Goal: Information Seeking & Learning: Learn about a topic

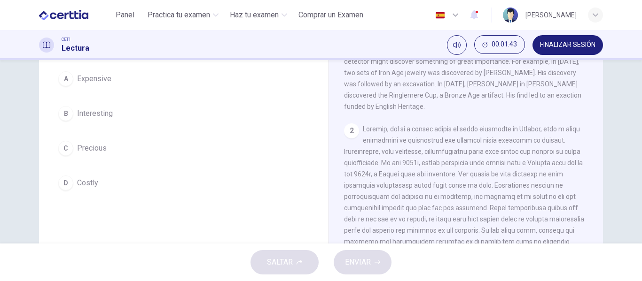
scroll to position [90, 0]
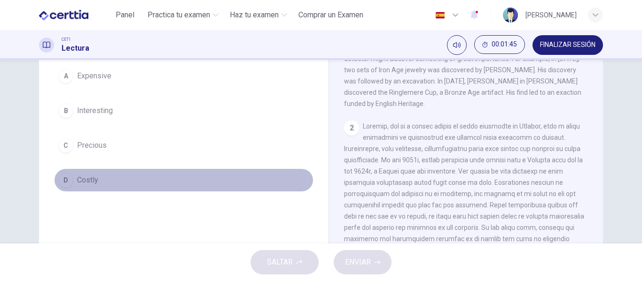
click at [82, 183] on span "Costly" at bounding box center [87, 180] width 21 height 11
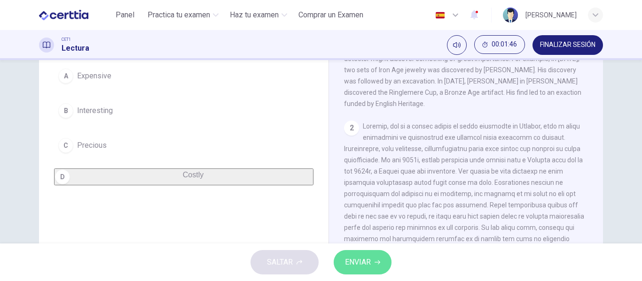
click at [349, 259] on span "ENVIAR" at bounding box center [358, 262] width 26 height 13
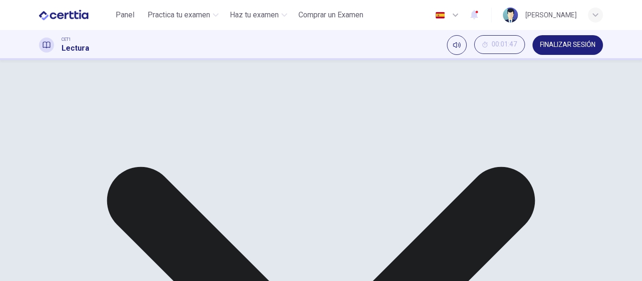
scroll to position [0, 0]
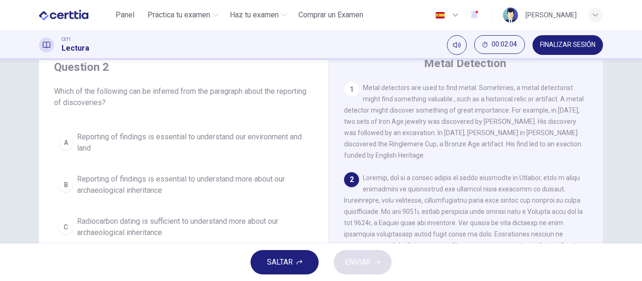
scroll to position [34, 0]
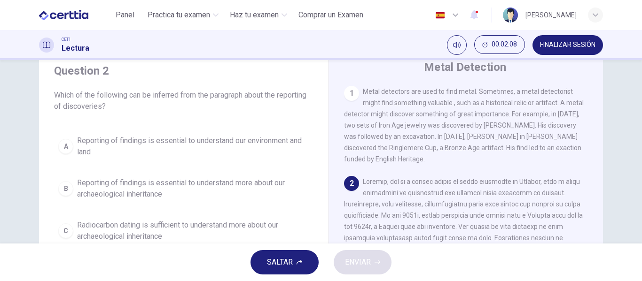
click at [304, 98] on span "Which of the following can be inferred from the paragraph about the reporting o…" at bounding box center [183, 101] width 259 height 23
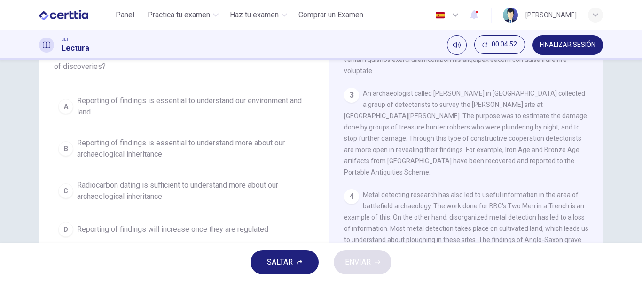
scroll to position [74, 0]
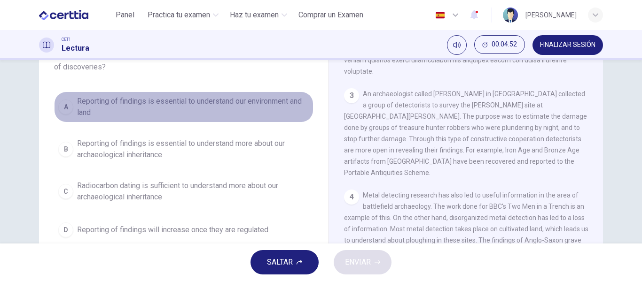
click at [154, 101] on span "Reporting of findings is essential to understand our environment and land" at bounding box center [193, 107] width 232 height 23
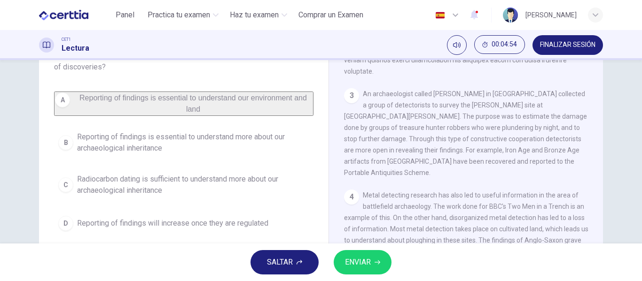
click at [355, 190] on div "4" at bounding box center [351, 197] width 15 height 15
click at [353, 190] on div "4" at bounding box center [351, 197] width 15 height 15
click at [407, 192] on span "Metal detecting research has also led to useful information in the area of batt…" at bounding box center [466, 241] width 244 height 98
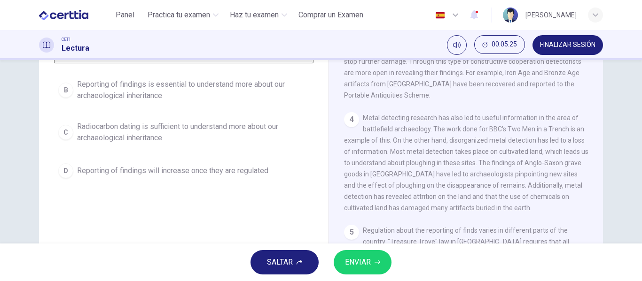
scroll to position [127, 0]
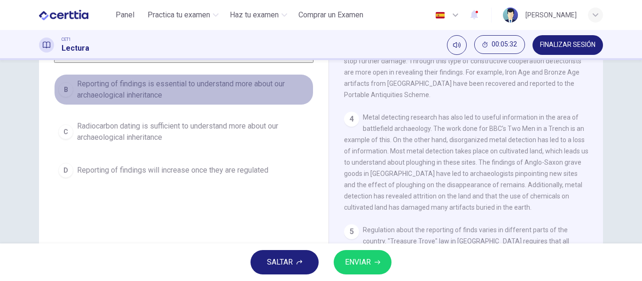
click at [242, 86] on span "Reporting of findings is essential to understand more about our archaeological …" at bounding box center [193, 89] width 232 height 23
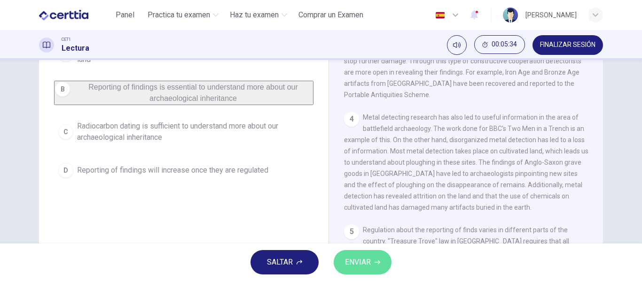
click at [351, 258] on span "ENVIAR" at bounding box center [358, 262] width 26 height 13
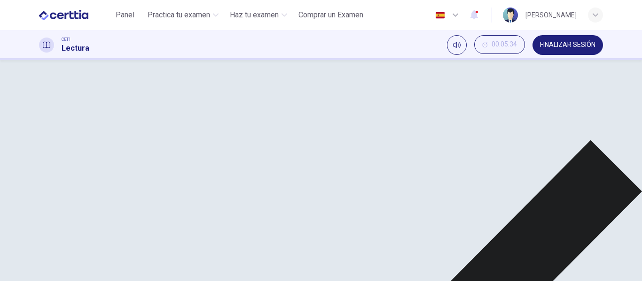
scroll to position [63, 0]
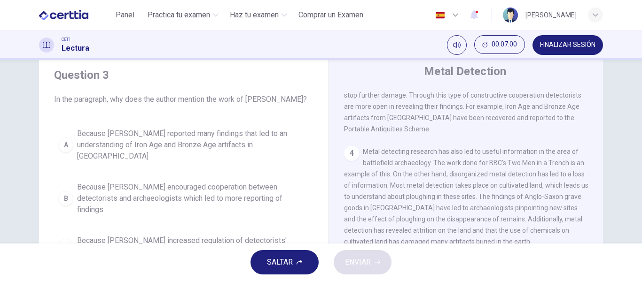
scroll to position [317, 0]
click at [458, 171] on div "4 Metal detecting research has also led to useful information in the area of ba…" at bounding box center [466, 196] width 244 height 101
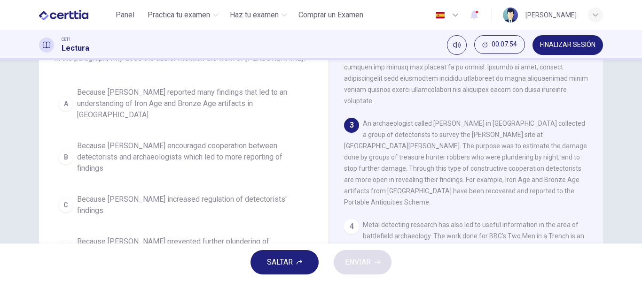
scroll to position [71, 0]
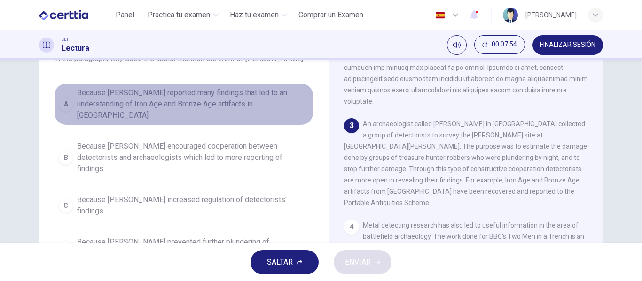
click at [238, 114] on button "A Because [PERSON_NAME] reported many findings that led to an understanding of …" at bounding box center [183, 104] width 259 height 42
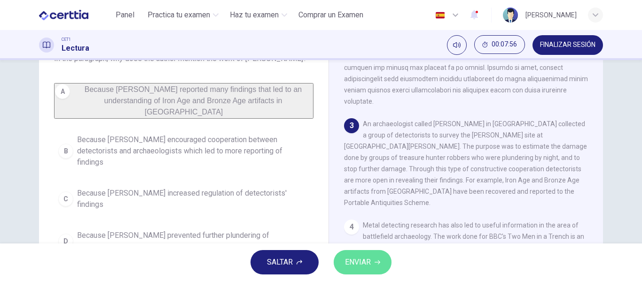
click at [366, 261] on span "ENVIAR" at bounding box center [358, 262] width 26 height 13
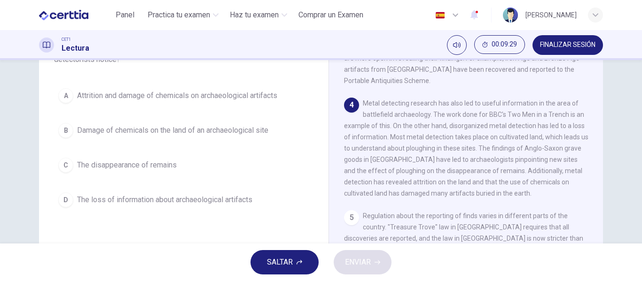
scroll to position [314, 0]
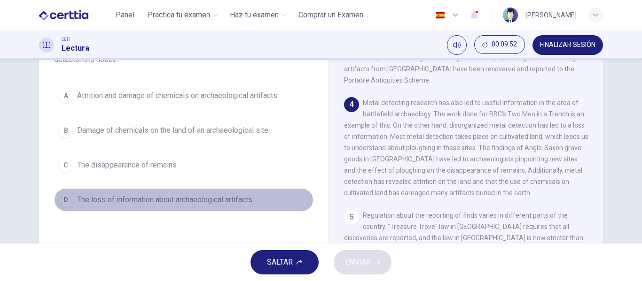
click at [227, 196] on span "The loss of information about archaeological artifacts" at bounding box center [164, 199] width 175 height 11
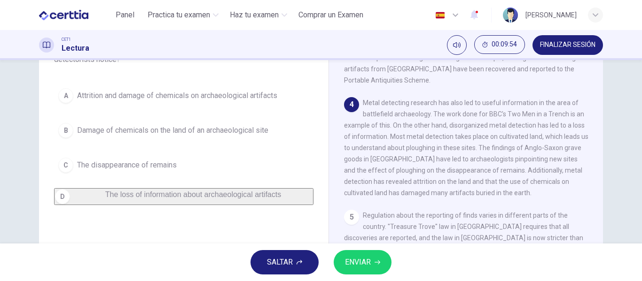
click at [361, 261] on span "ENVIAR" at bounding box center [358, 262] width 26 height 13
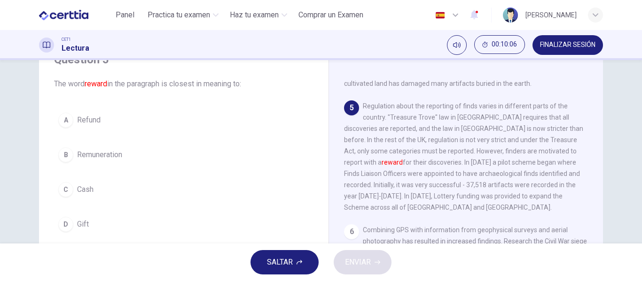
scroll to position [46, 0]
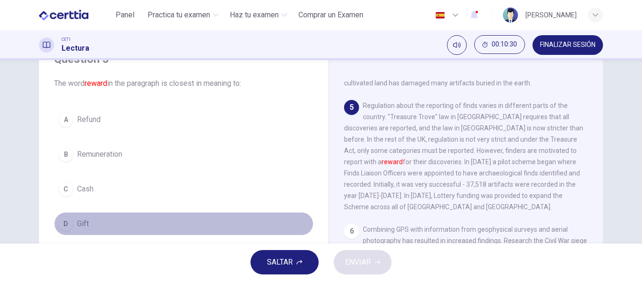
click at [91, 219] on button "D Gift" at bounding box center [183, 223] width 259 height 23
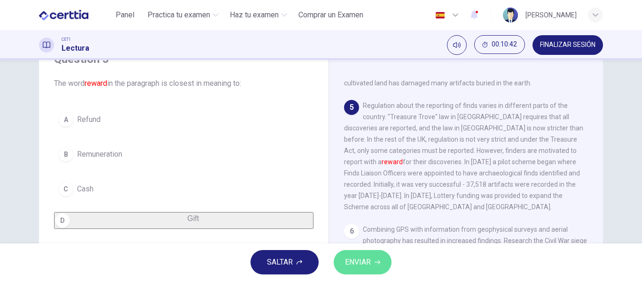
click at [359, 254] on button "ENVIAR" at bounding box center [363, 262] width 58 height 24
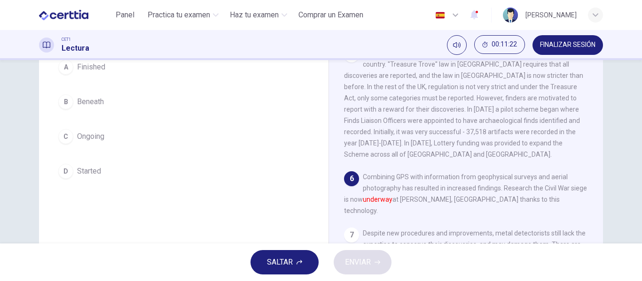
scroll to position [93, 0]
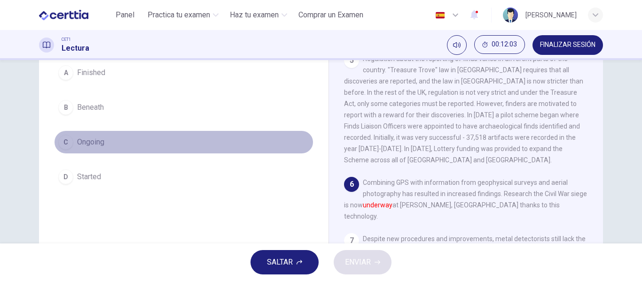
click at [153, 150] on button "C Ongoing" at bounding box center [183, 142] width 259 height 23
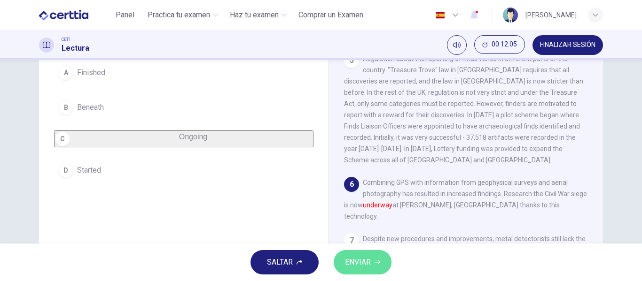
click at [362, 262] on span "ENVIAR" at bounding box center [358, 262] width 26 height 13
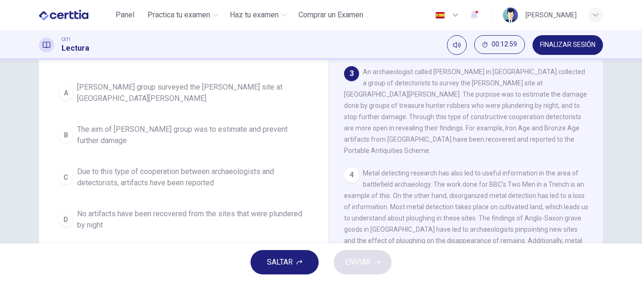
scroll to position [235, 0]
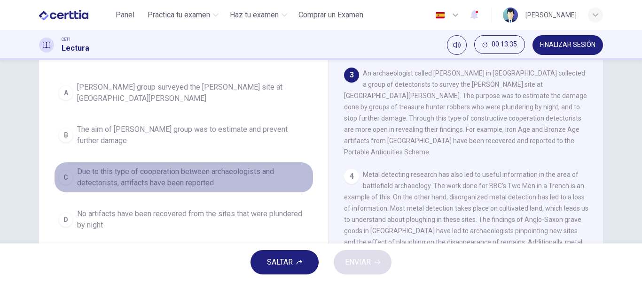
click at [191, 167] on span "Due to this type of cooperation between archaeologists and detectorists, artifa…" at bounding box center [193, 177] width 232 height 23
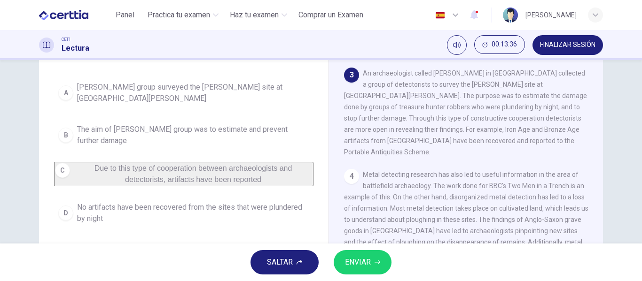
click at [363, 262] on span "ENVIAR" at bounding box center [358, 262] width 26 height 13
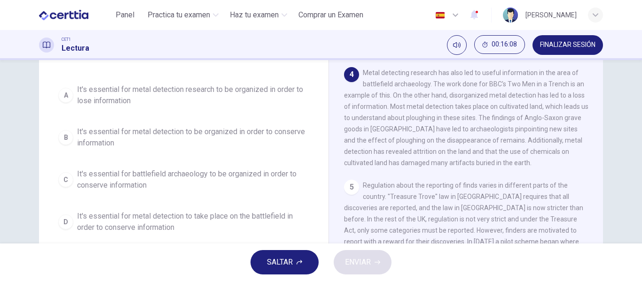
scroll to position [85, 0]
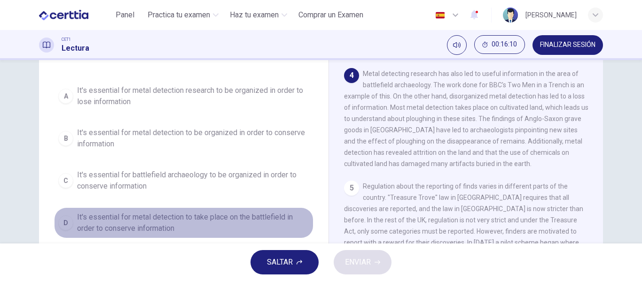
click at [163, 221] on span "It's essential for metal detection to take place on the battlefield in order to…" at bounding box center [193, 223] width 232 height 23
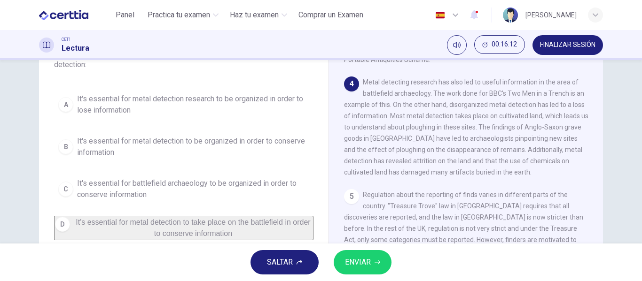
scroll to position [70, 0]
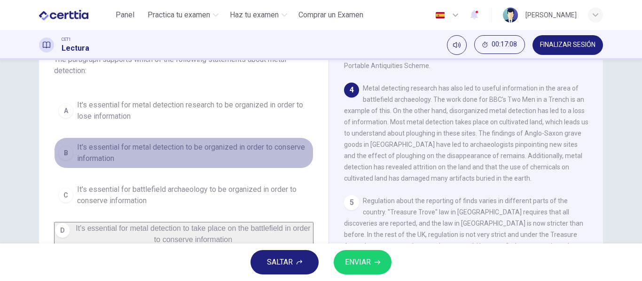
click at [242, 149] on span "It's essential for metal detection to be organized in order to conserve informa…" at bounding box center [193, 153] width 232 height 23
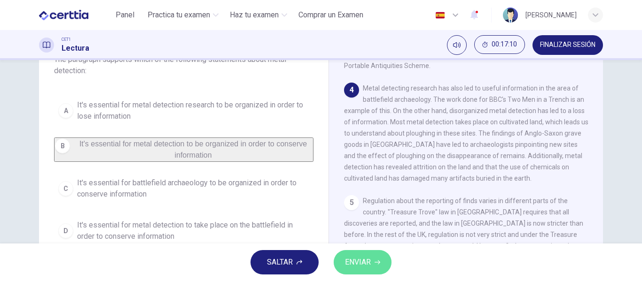
click at [351, 258] on span "ENVIAR" at bounding box center [358, 262] width 26 height 13
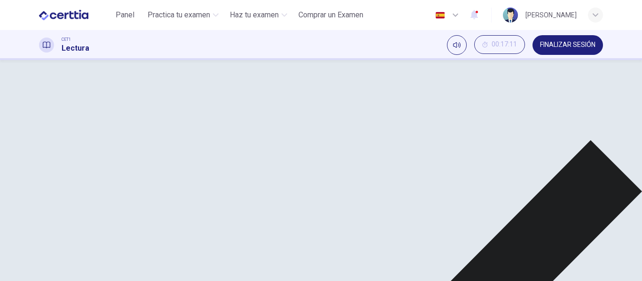
scroll to position [370, 0]
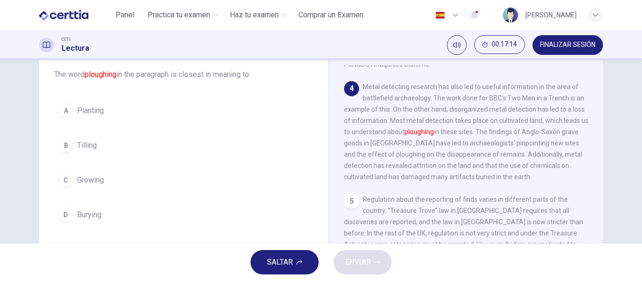
scroll to position [353, 0]
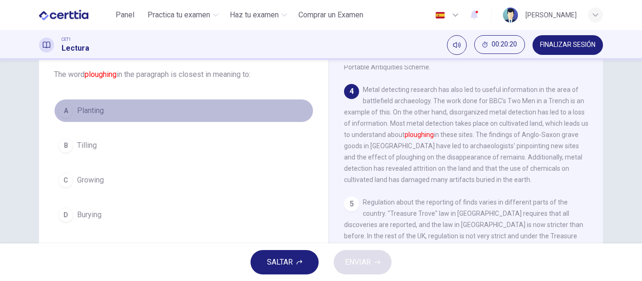
click at [90, 110] on span "Planting" at bounding box center [90, 110] width 27 height 11
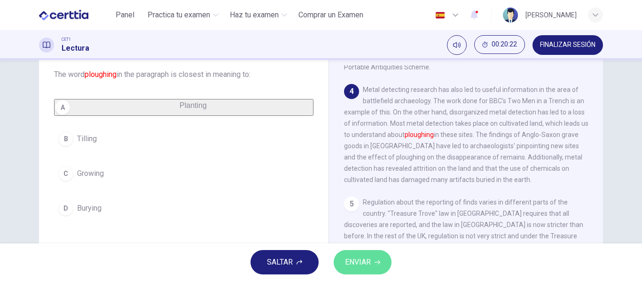
click at [343, 267] on button "ENVIAR" at bounding box center [363, 262] width 58 height 24
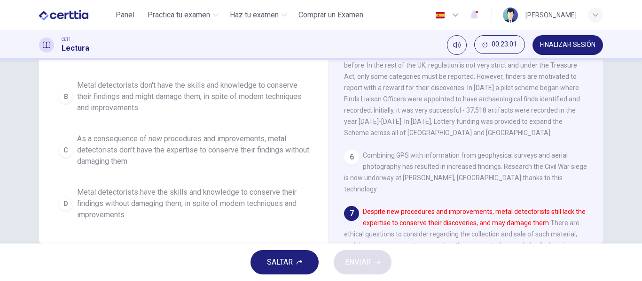
scroll to position [180, 0]
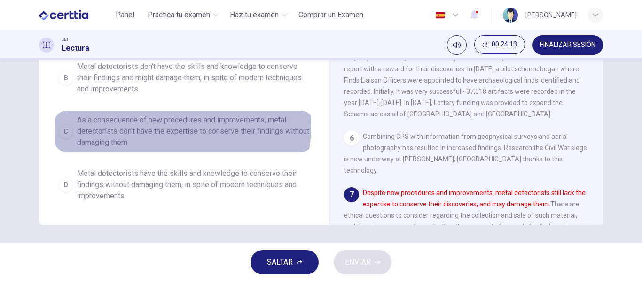
click at [163, 126] on span "As a consequence of new procedures and improvements, metal detectorists don't h…" at bounding box center [193, 132] width 232 height 34
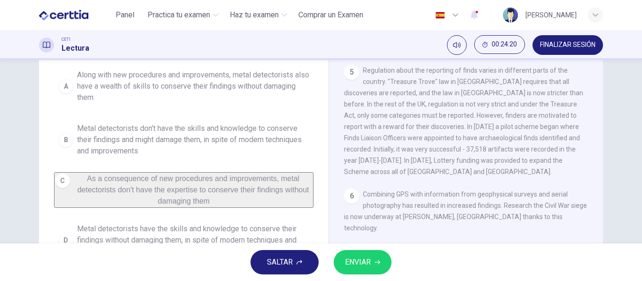
scroll to position [123, 0]
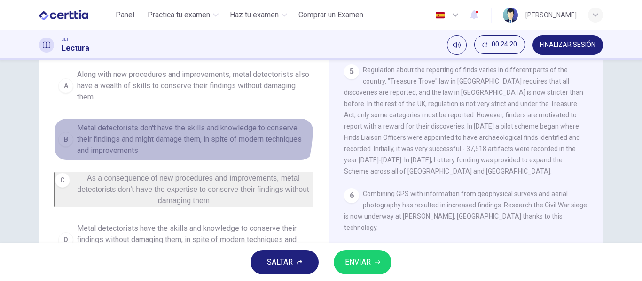
click at [163, 126] on span "Metal detectorists don't have the skills and knowledge to conserve their findin…" at bounding box center [193, 140] width 232 height 34
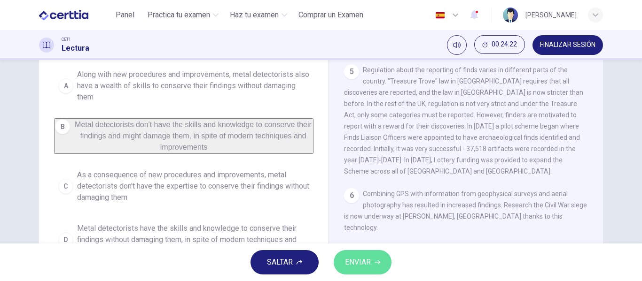
click at [348, 260] on span "ENVIAR" at bounding box center [358, 262] width 26 height 13
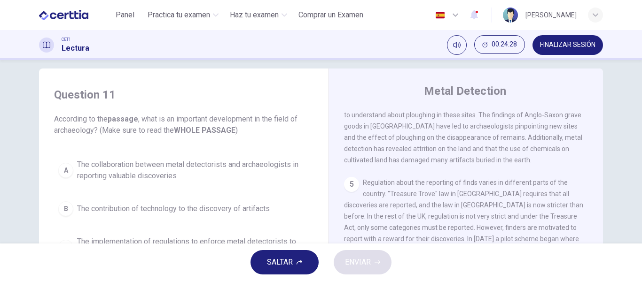
scroll to position [0, 0]
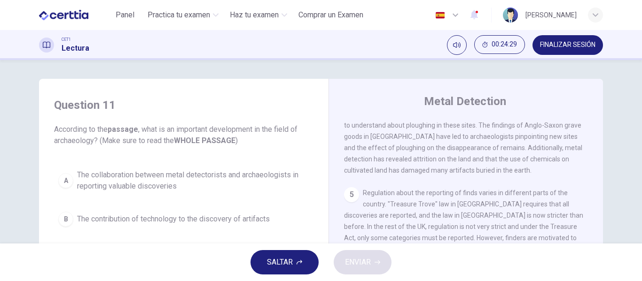
click at [63, 47] on h1 "Lectura" at bounding box center [76, 48] width 28 height 11
click at [46, 40] on div at bounding box center [46, 45] width 15 height 15
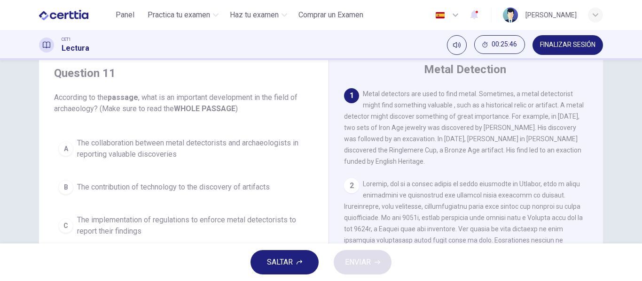
scroll to position [31, 0]
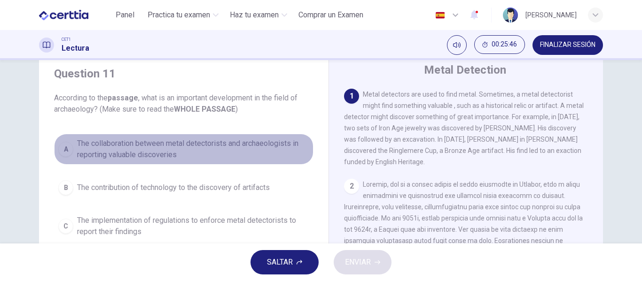
click at [162, 147] on span "The collaboration between metal detectorists and archaeologists in reporting va…" at bounding box center [193, 149] width 232 height 23
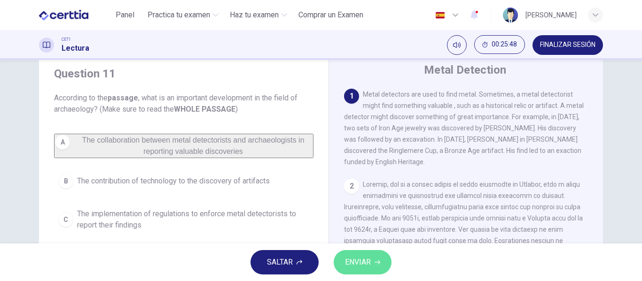
click at [360, 264] on span "ENVIAR" at bounding box center [358, 262] width 26 height 13
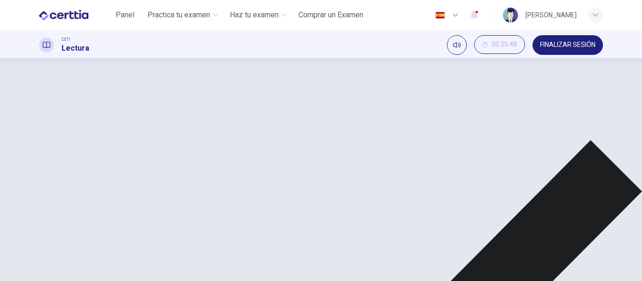
scroll to position [90, 0]
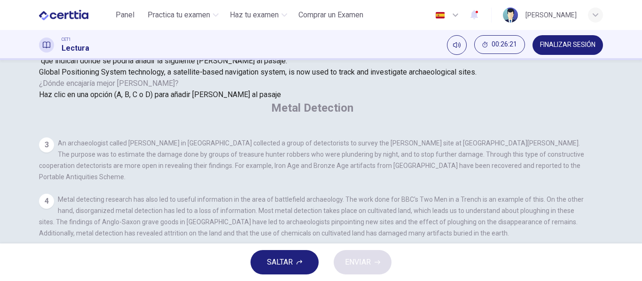
scroll to position [87, 0]
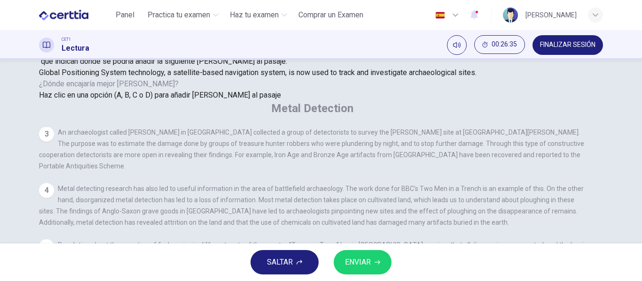
scroll to position [475, 0]
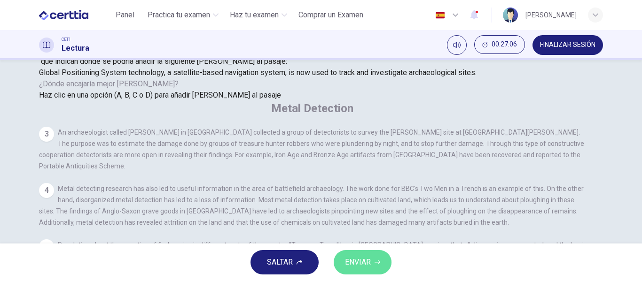
click at [370, 261] on span "ENVIAR" at bounding box center [358, 262] width 26 height 13
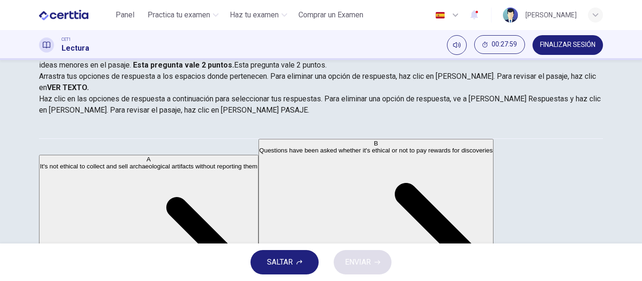
scroll to position [130, 0]
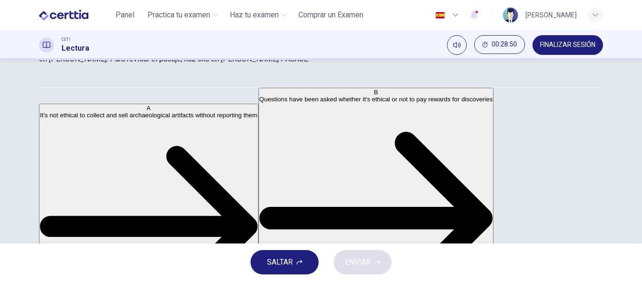
scroll to position [0, 0]
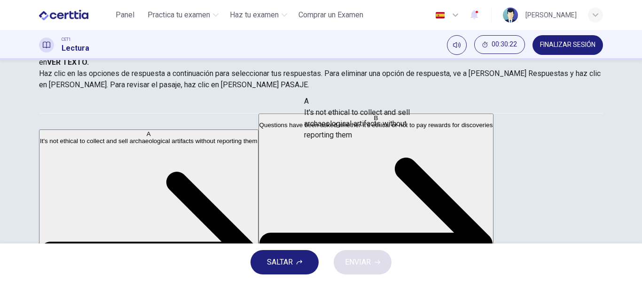
drag, startPoint x: 101, startPoint y: 117, endPoint x: 419, endPoint y: 120, distance: 318.5
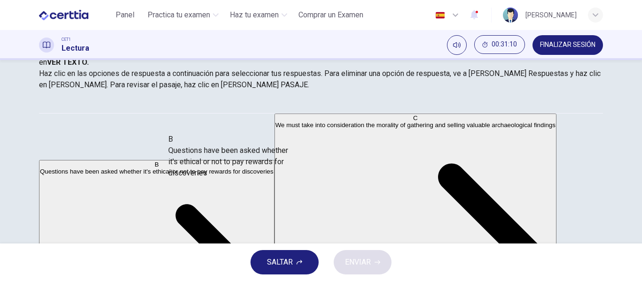
drag, startPoint x: 142, startPoint y: 130, endPoint x: 334, endPoint y: 179, distance: 199.0
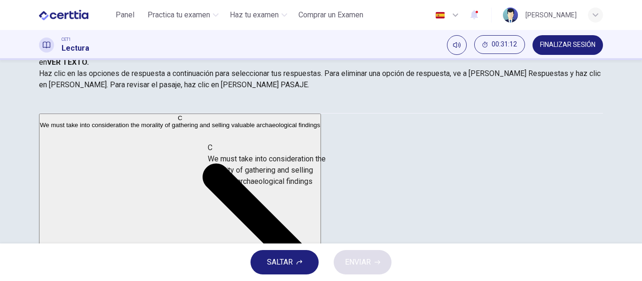
drag, startPoint x: 156, startPoint y: 130, endPoint x: 342, endPoint y: 181, distance: 193.0
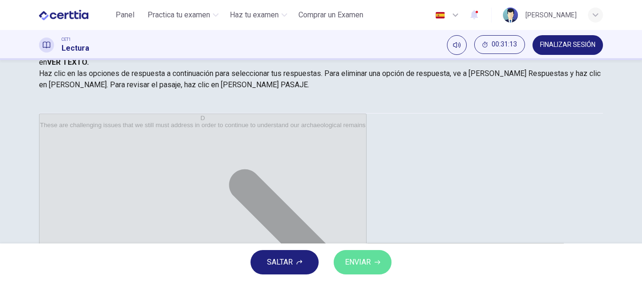
click at [371, 261] on button "ENVIAR" at bounding box center [363, 262] width 58 height 24
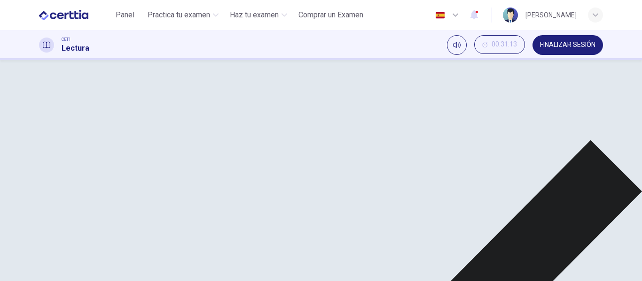
scroll to position [31, 0]
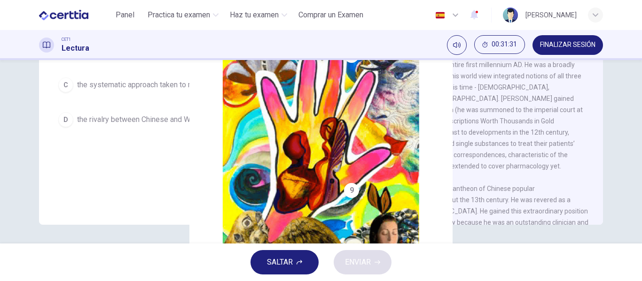
scroll to position [529, 0]
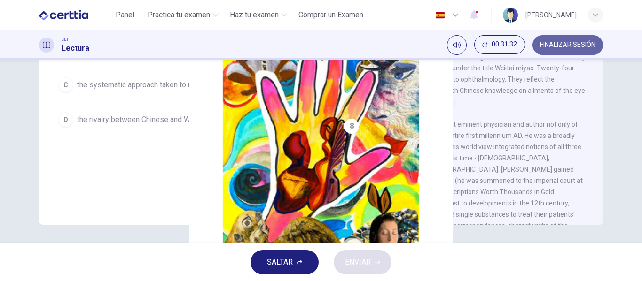
click at [599, 47] on button "FINALIZAR SESIÓN" at bounding box center [567, 45] width 70 height 20
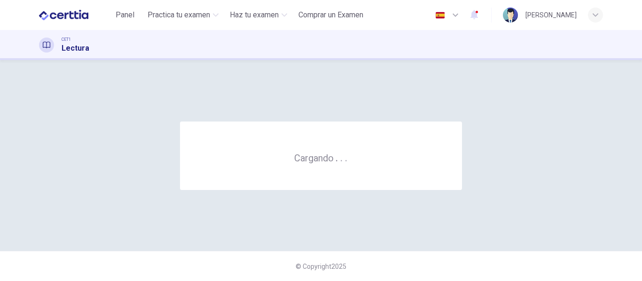
scroll to position [0, 0]
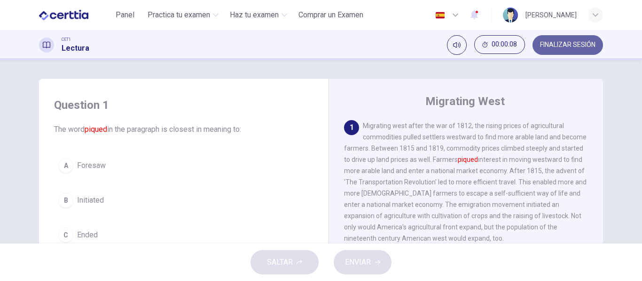
click at [557, 39] on button "FINALIZAR SESIÓN" at bounding box center [567, 45] width 70 height 20
